Goal: Information Seeking & Learning: Learn about a topic

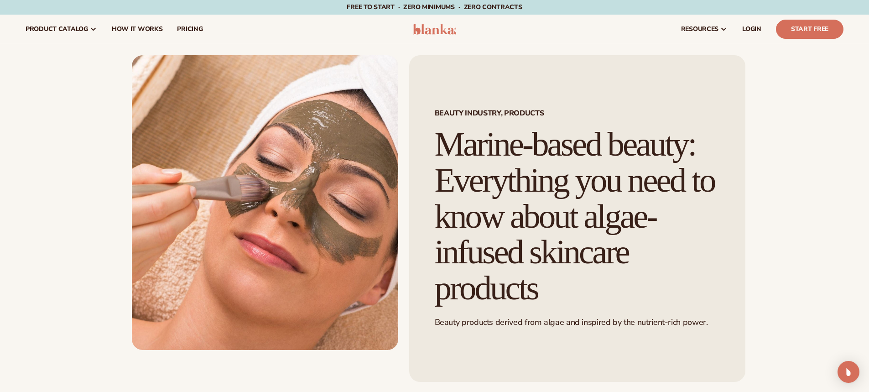
drag, startPoint x: 500, startPoint y: 147, endPoint x: 695, endPoint y: 278, distance: 234.3
click at [695, 278] on h1 "Marine-based beauty: Everything you need to know about algae-infused skincare p…" at bounding box center [577, 216] width 285 height 180
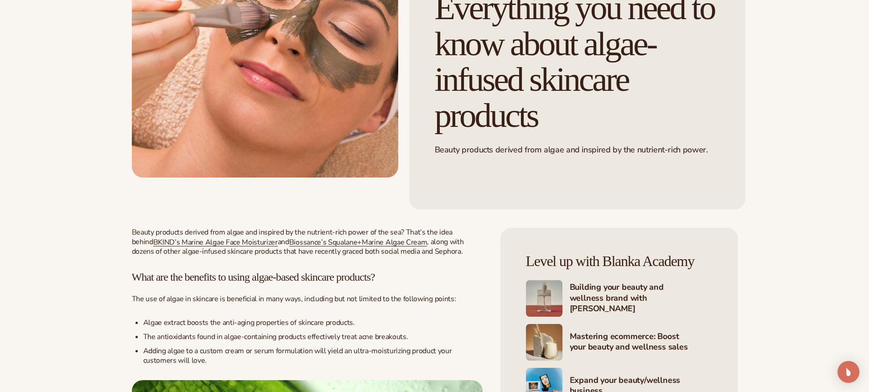
scroll to position [319, 0]
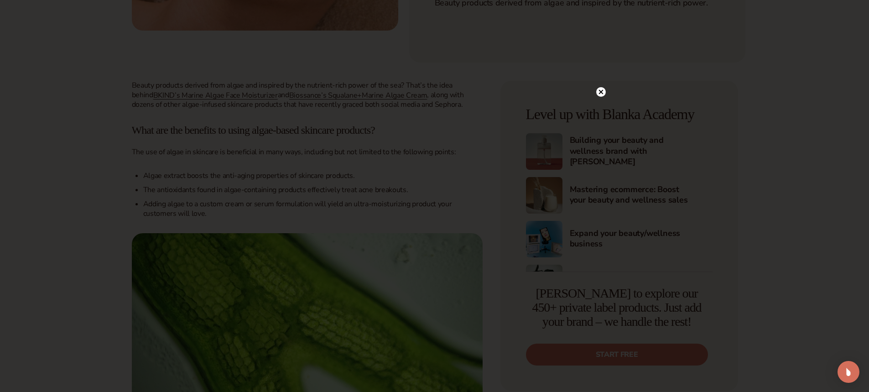
click at [607, 76] on div at bounding box center [434, 196] width 869 height 392
click at [600, 93] on circle at bounding box center [602, 92] width 10 height 10
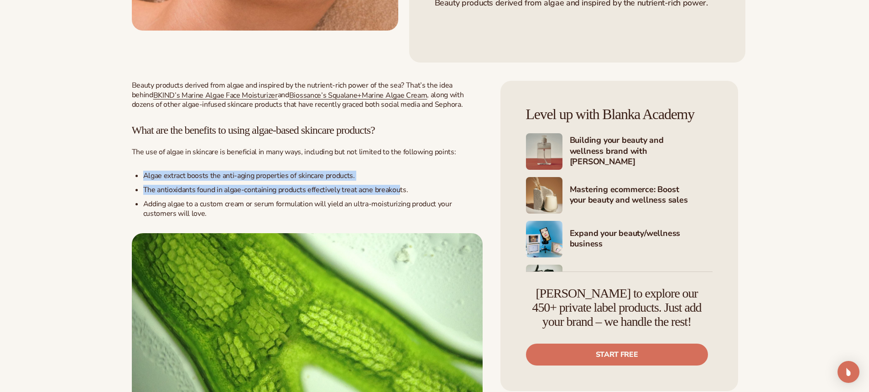
drag, startPoint x: 139, startPoint y: 173, endPoint x: 401, endPoint y: 189, distance: 262.4
click at [401, 189] on ul "Algae extract boosts the anti-aging properties of skincare products. The antiox…" at bounding box center [307, 194] width 351 height 47
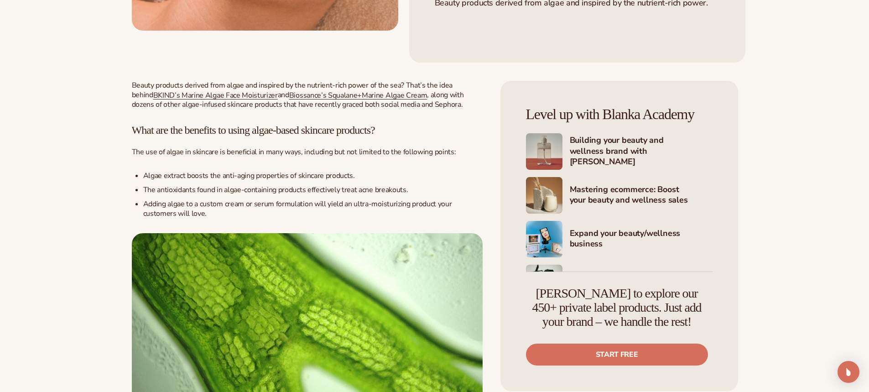
click at [168, 212] on span "Adding algae to a custom cream or serum formulation will yield an ultra-moistur…" at bounding box center [297, 209] width 309 height 20
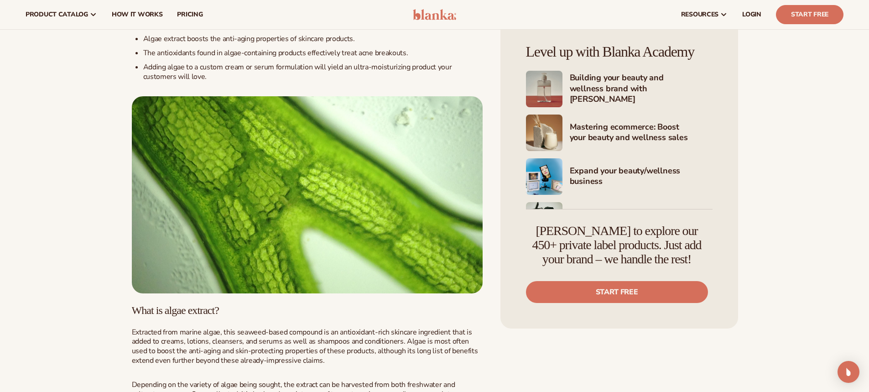
scroll to position [411, 0]
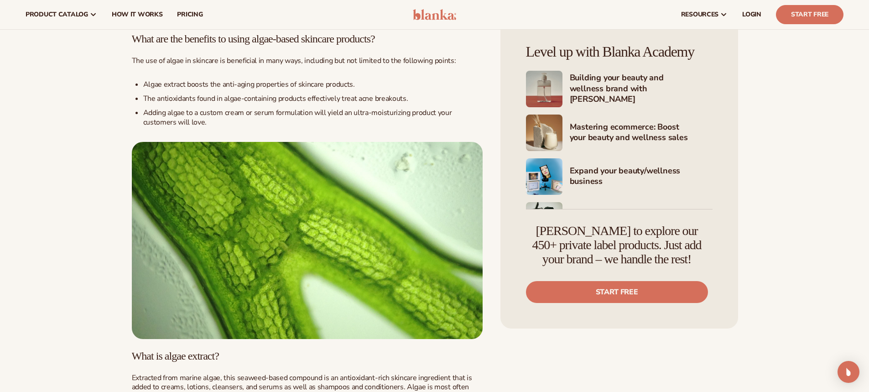
drag, startPoint x: 145, startPoint y: 113, endPoint x: 450, endPoint y: 125, distance: 305.1
click at [450, 125] on li "Adding algae to a custom cream or serum formulation will yield an ultra-moistur…" at bounding box center [313, 117] width 340 height 19
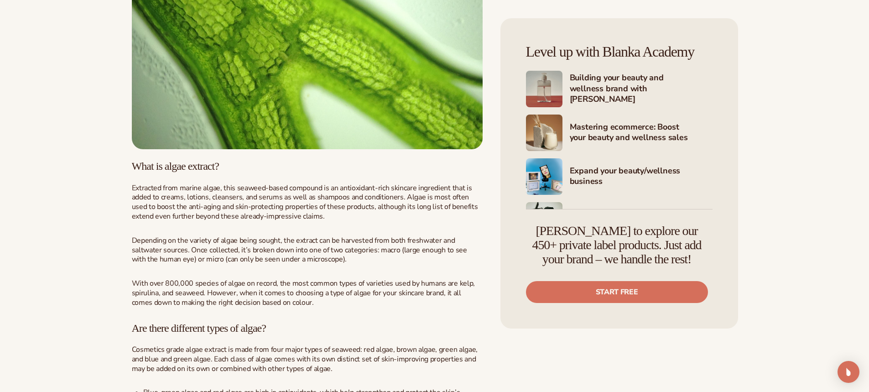
scroll to position [639, 0]
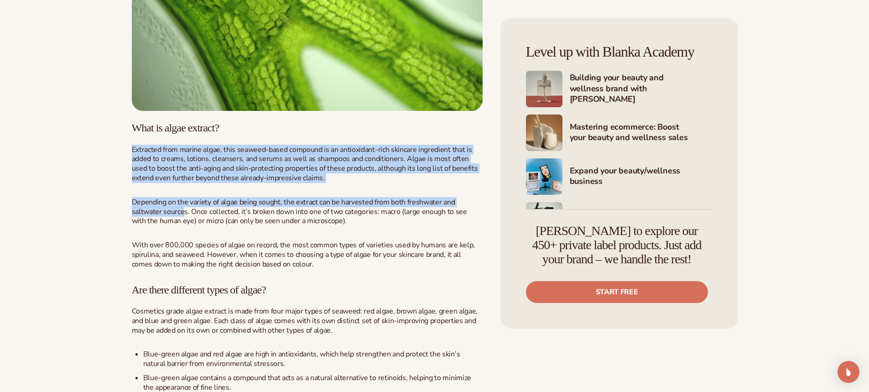
drag, startPoint x: 129, startPoint y: 146, endPoint x: 184, endPoint y: 214, distance: 87.3
click at [184, 214] on div "Beauty Industry, Products Marine-based beauty: Everything you need to know abou…" at bounding box center [434, 293] width 657 height 1754
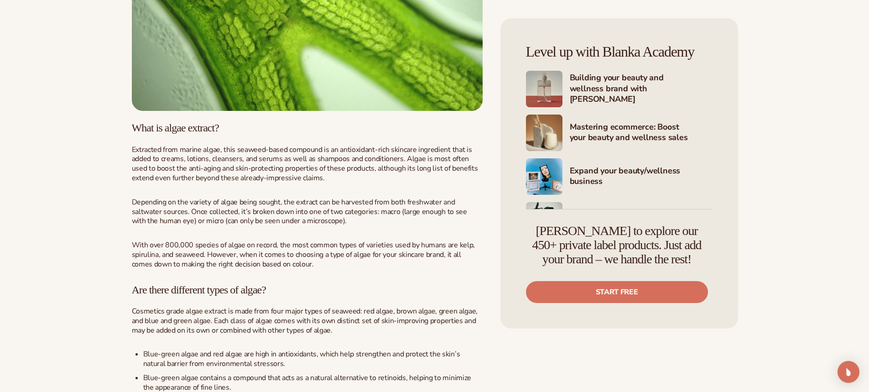
click at [191, 212] on span "Depending on the variety of algae being sought, the extract can be harvested fr…" at bounding box center [299, 211] width 335 height 29
drag, startPoint x: 440, startPoint y: 199, endPoint x: 381, endPoint y: 199, distance: 59.3
click at [381, 199] on span "Depending on the variety of algae being sought, the extract can be harvested fr…" at bounding box center [299, 211] width 335 height 29
click at [426, 200] on span "Depending on the variety of algae being sought, the extract can be harvested fr…" at bounding box center [299, 211] width 335 height 29
drag, startPoint x: 439, startPoint y: 202, endPoint x: 414, endPoint y: 201, distance: 25.1
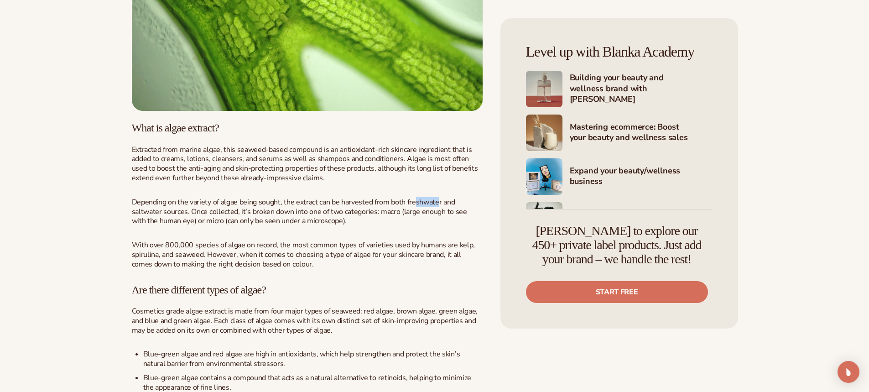
click at [414, 201] on span "Depending on the variety of algae being sought, the extract can be harvested fr…" at bounding box center [299, 211] width 335 height 29
click at [441, 200] on span "Depending on the variety of algae being sought, the extract can be harvested fr…" at bounding box center [299, 211] width 335 height 29
drag, startPoint x: 442, startPoint y: 200, endPoint x: 403, endPoint y: 200, distance: 39.7
click at [403, 200] on span "Depending on the variety of algae being sought, the extract can be harvested fr…" at bounding box center [299, 211] width 335 height 29
click at [405, 200] on span "Depending on the variety of algae being sought, the extract can be harvested fr…" at bounding box center [299, 211] width 335 height 29
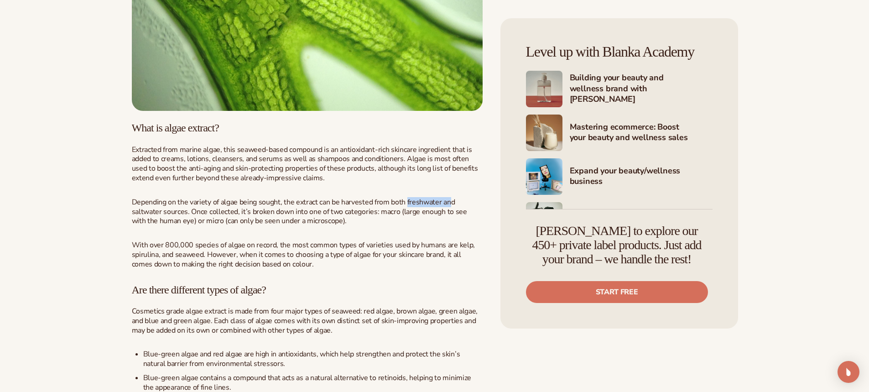
drag, startPoint x: 407, startPoint y: 199, endPoint x: 452, endPoint y: 200, distance: 45.2
click at [452, 200] on span "Depending on the variety of algae being sought, the extract can be harvested fr…" at bounding box center [299, 211] width 335 height 29
drag, startPoint x: 198, startPoint y: 213, endPoint x: 464, endPoint y: 217, distance: 266.1
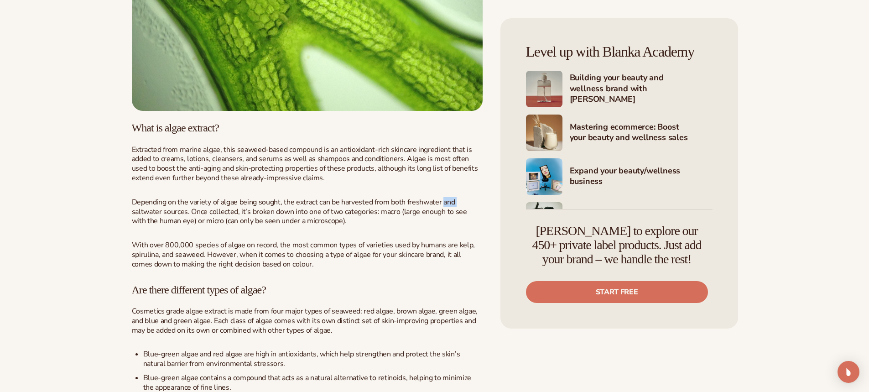
click at [464, 217] on p "Depending on the variety of algae being sought, the extract can be harvested fr…" at bounding box center [307, 212] width 351 height 28
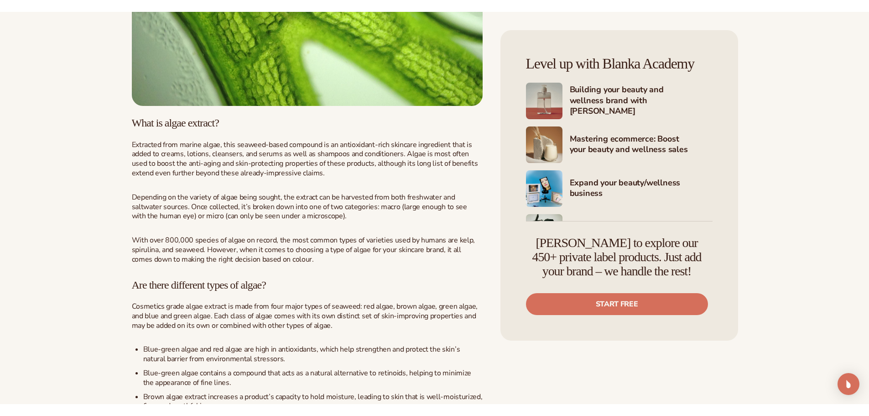
scroll to position [685, 0]
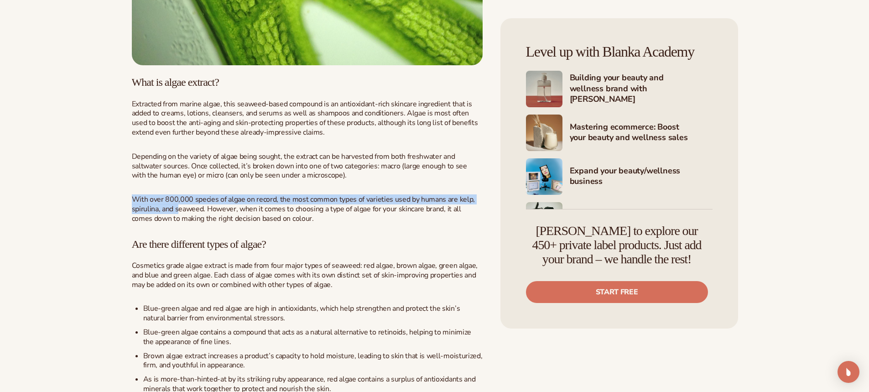
drag, startPoint x: 128, startPoint y: 199, endPoint x: 159, endPoint y: 209, distance: 33.1
click at [179, 209] on div "Beauty Industry, Products Marine-based beauty: Everything you need to know abou…" at bounding box center [434, 248] width 657 height 1754
click at [159, 209] on span "With over 800,000 species of algae on record, the most common types of varietie…" at bounding box center [303, 208] width 343 height 29
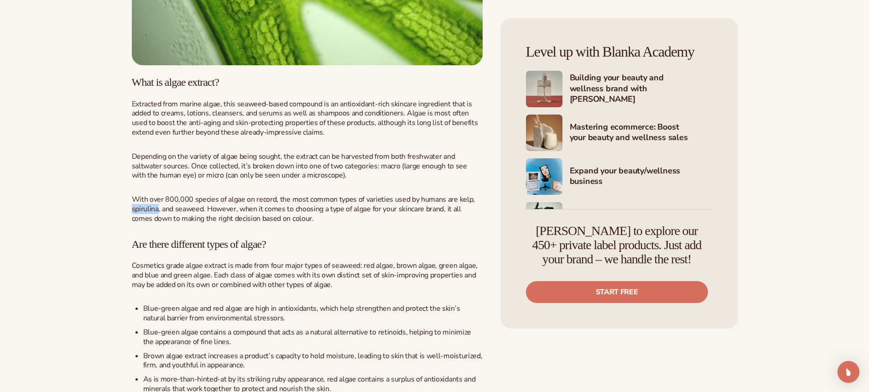
drag, startPoint x: 157, startPoint y: 208, endPoint x: 133, endPoint y: 210, distance: 23.3
click at [133, 210] on span "With over 800,000 species of algae on record, the most common types of varietie…" at bounding box center [303, 208] width 343 height 29
copy span "spirulina"
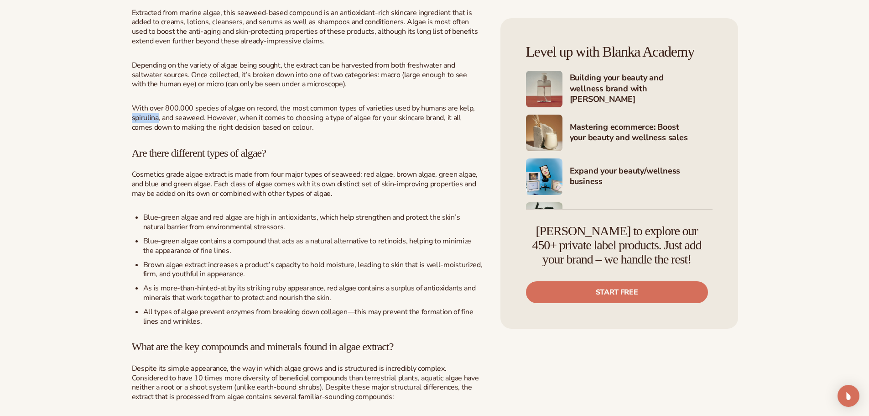
scroll to position [822, 0]
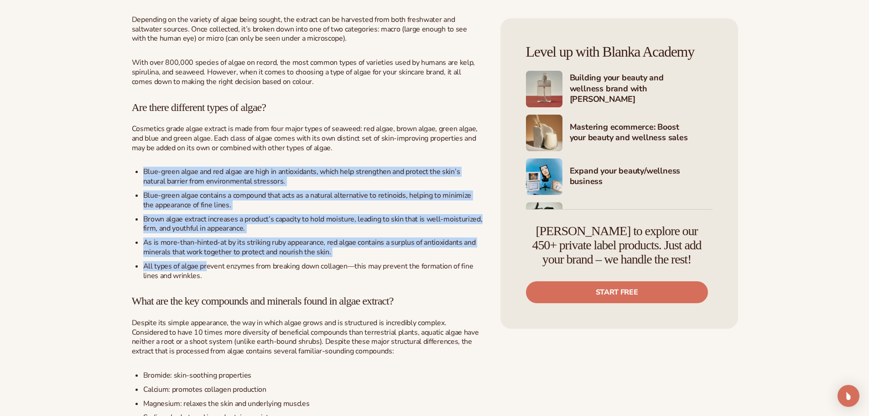
drag, startPoint x: 137, startPoint y: 169, endPoint x: 205, endPoint y: 262, distance: 114.6
click at [205, 261] on ul "Blue-green algae and red algae are high in antioxidants, which help strengthen …" at bounding box center [307, 223] width 351 height 113
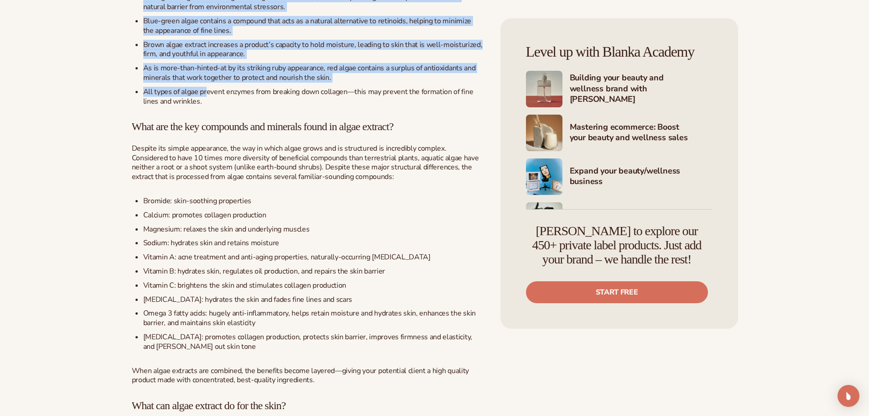
scroll to position [1004, 0]
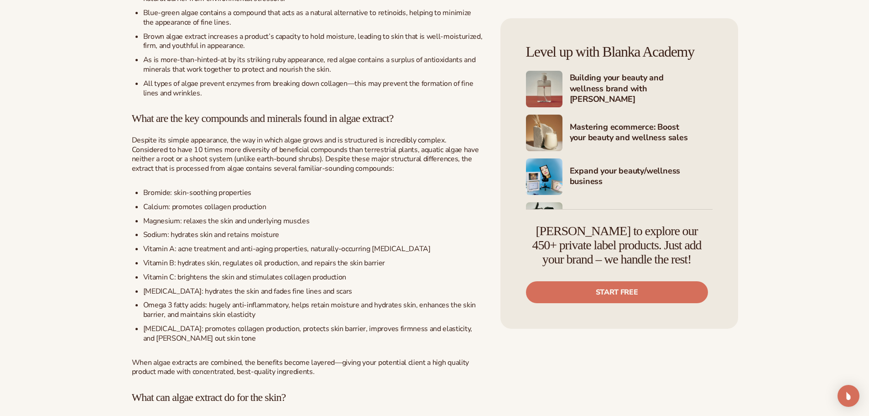
click at [206, 262] on span "Vitamin B: hydrates skin, regulates oil production, and repairs the skin barrier" at bounding box center [264, 263] width 242 height 10
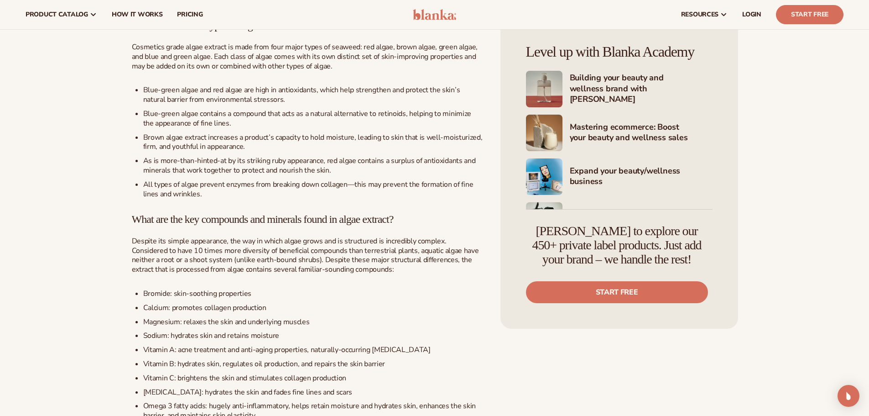
scroll to position [867, 0]
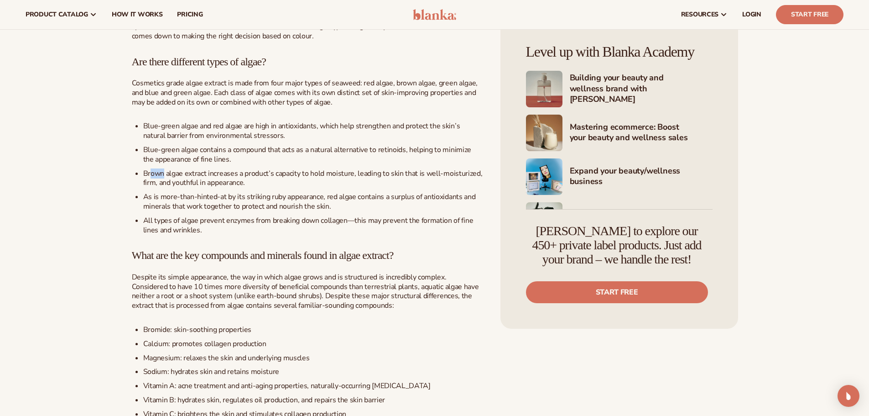
drag, startPoint x: 150, startPoint y: 173, endPoint x: 164, endPoint y: 176, distance: 14.9
click at [164, 176] on span "Brown algae extract increases a product’s capacity to hold moisture, leading to…" at bounding box center [313, 178] width 340 height 20
click at [162, 200] on span "As is more-than-hinted-at by its striking ruby appearance, red algae contains a…" at bounding box center [309, 202] width 333 height 20
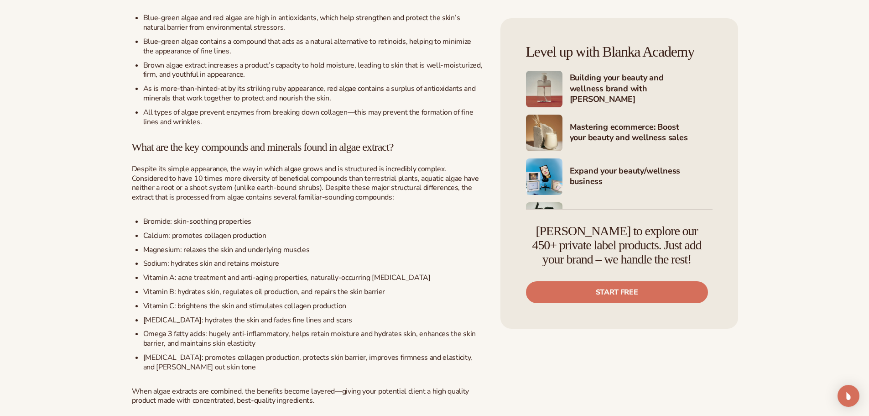
scroll to position [1004, 0]
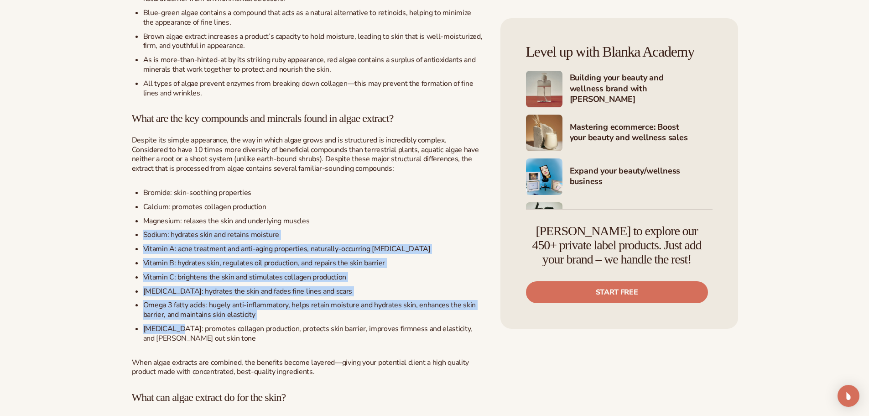
drag, startPoint x: 176, startPoint y: 326, endPoint x: 145, endPoint y: 238, distance: 93.0
click at [145, 238] on ul "Bromide: skin-soothing properties Calcium: promotes collagen production Magnesi…" at bounding box center [307, 265] width 351 height 155
click at [145, 238] on span "Sodium: hydrates skin and retains moisture" at bounding box center [211, 235] width 136 height 10
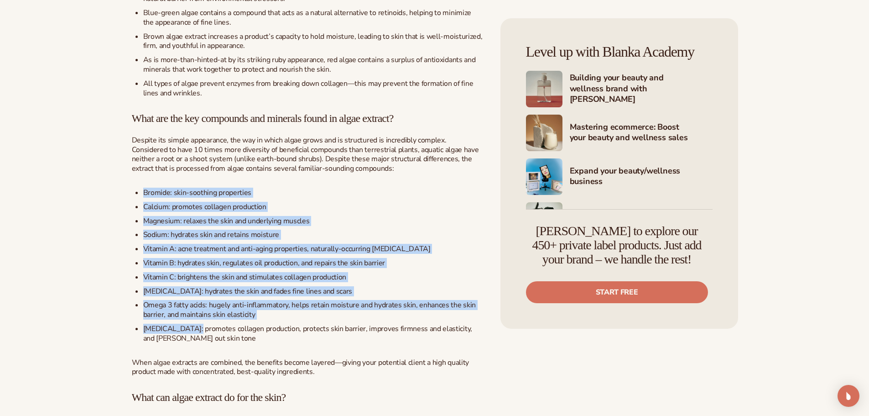
drag, startPoint x: 140, startPoint y: 194, endPoint x: 193, endPoint y: 331, distance: 147.4
click at [191, 330] on ul "Bromide: skin-soothing properties Calcium: promotes collagen production Magnesi…" at bounding box center [307, 265] width 351 height 155
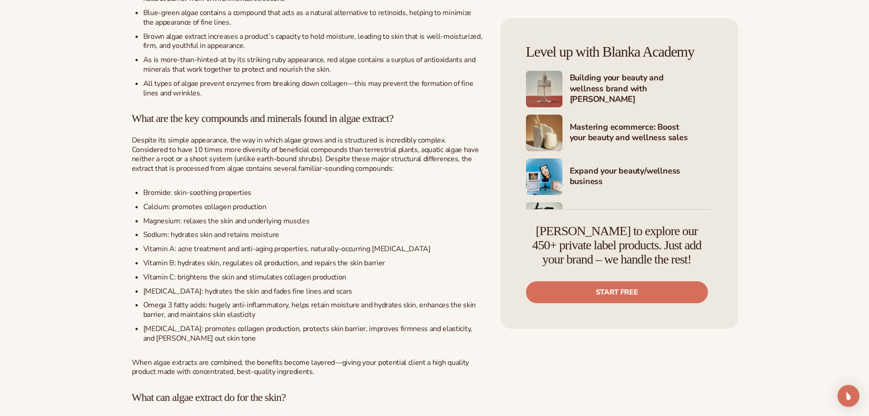
click at [201, 340] on li "[MEDICAL_DATA]: promotes collagen production, protects skin barrier, improves f…" at bounding box center [313, 333] width 340 height 19
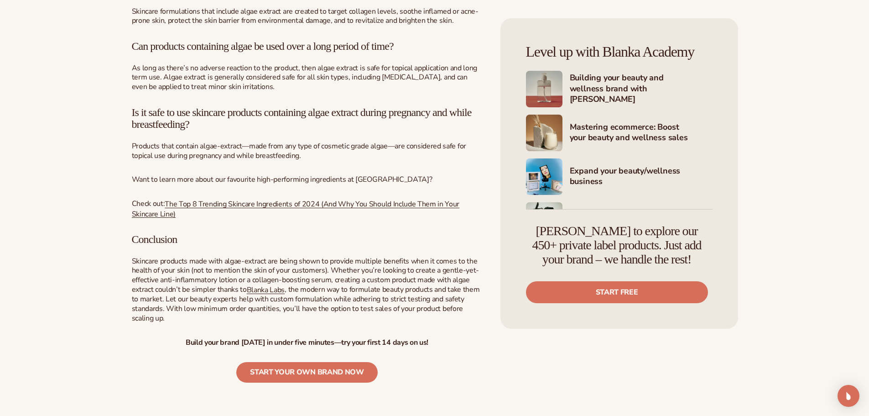
scroll to position [1415, 0]
